Goal: Check status: Check status

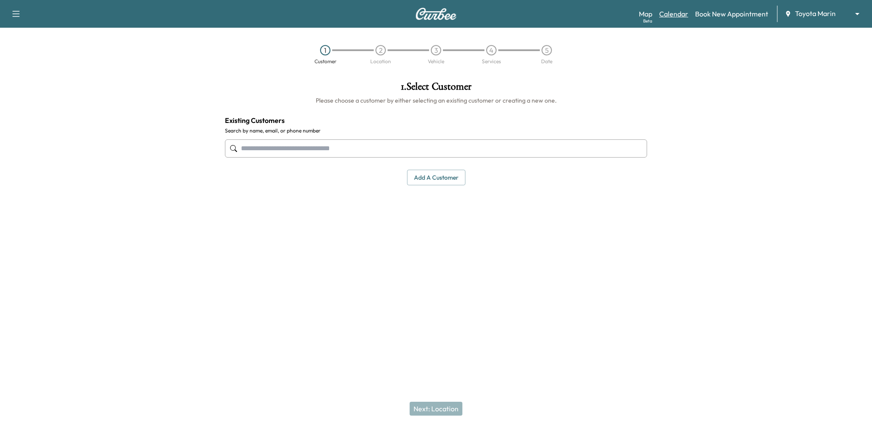
click at [685, 11] on link "Calendar" at bounding box center [673, 14] width 29 height 10
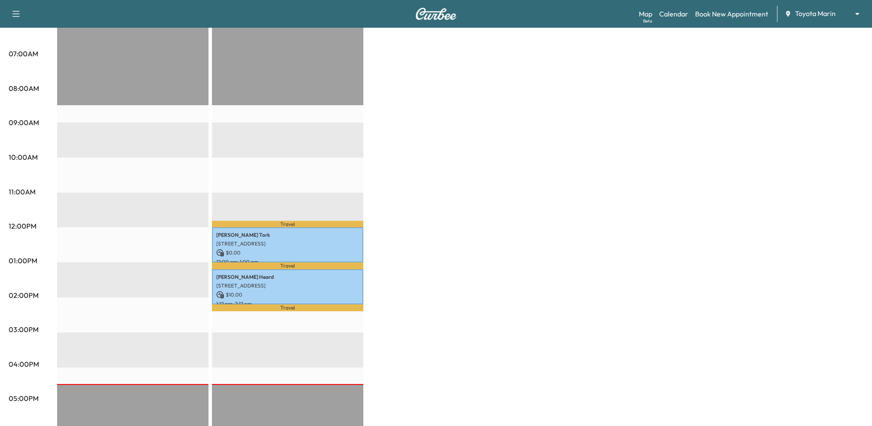
scroll to position [186, 0]
click at [274, 285] on p "[STREET_ADDRESS]" at bounding box center [287, 285] width 143 height 7
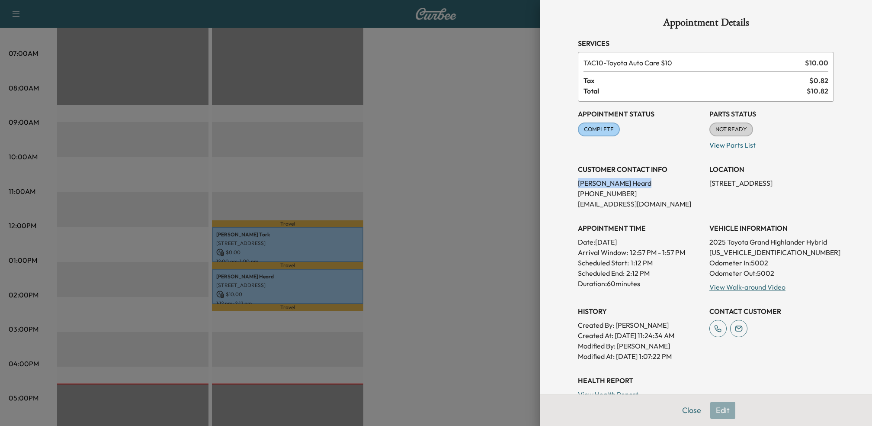
drag, startPoint x: 578, startPoint y: 180, endPoint x: 664, endPoint y: 180, distance: 86.1
click at [664, 180] on p "[PERSON_NAME]" at bounding box center [640, 183] width 125 height 10
copy p "[PERSON_NAME]"
